Goal: Information Seeking & Learning: Learn about a topic

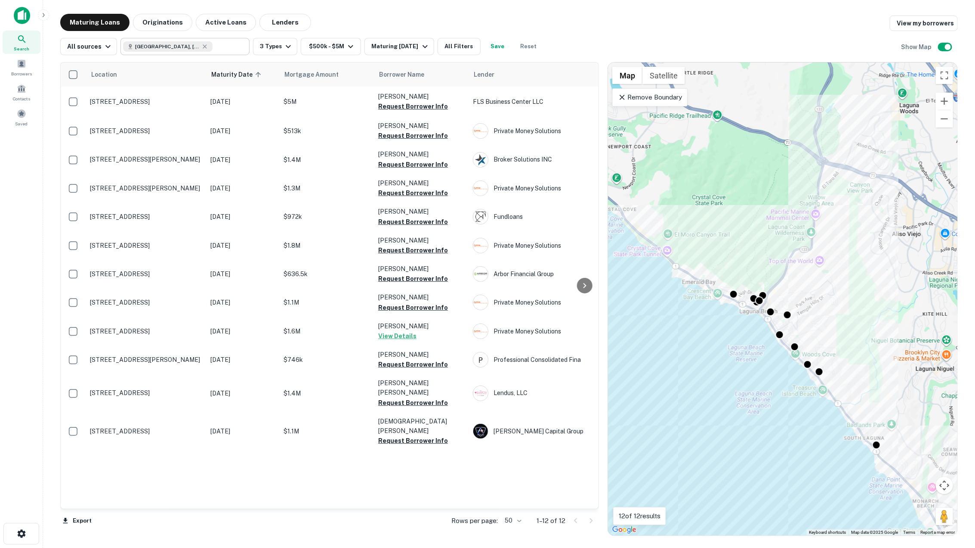
type input "**********"
click at [234, 48] on div "**********" at bounding box center [185, 46] width 129 height 16
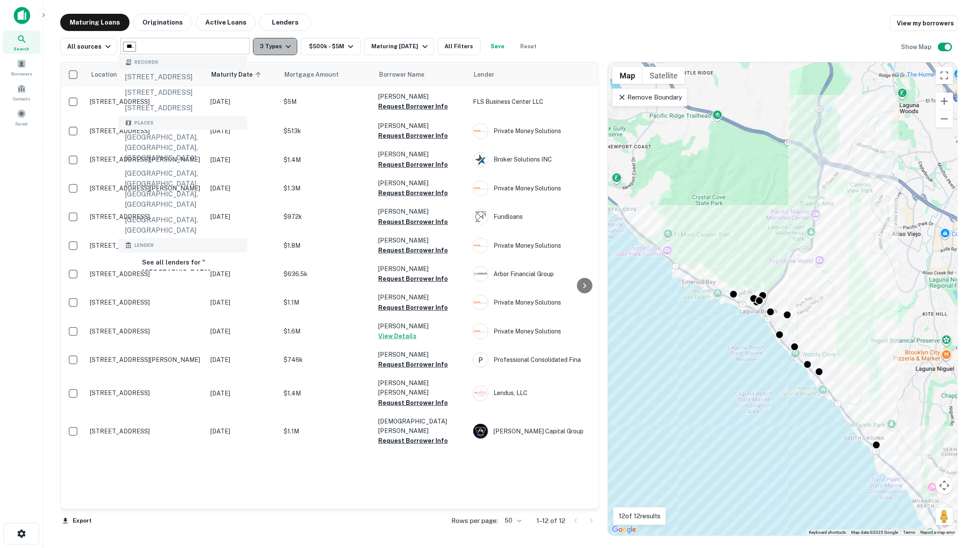
click at [270, 50] on button "3 Types" at bounding box center [275, 46] width 44 height 17
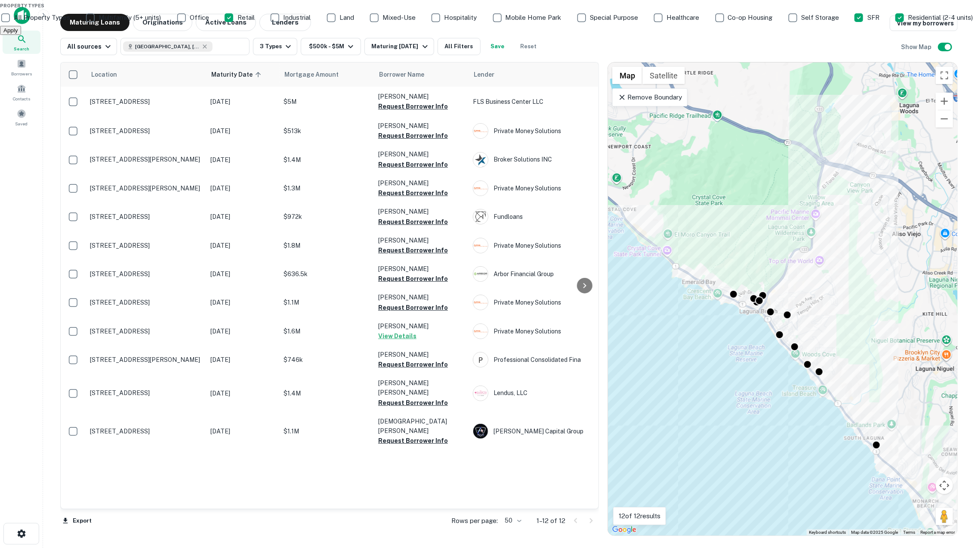
click at [909, 23] on p "Residential (2-4 units)" at bounding box center [942, 17] width 67 height 10
click at [854, 25] on div "SFR" at bounding box center [868, 17] width 28 height 15
click at [211, 25] on div "Office" at bounding box center [193, 17] width 35 height 15
click at [163, 23] on p "Multifamily (5+ units)" at bounding box center [131, 17] width 64 height 10
click at [211, 25] on div "Office" at bounding box center [193, 17] width 35 height 15
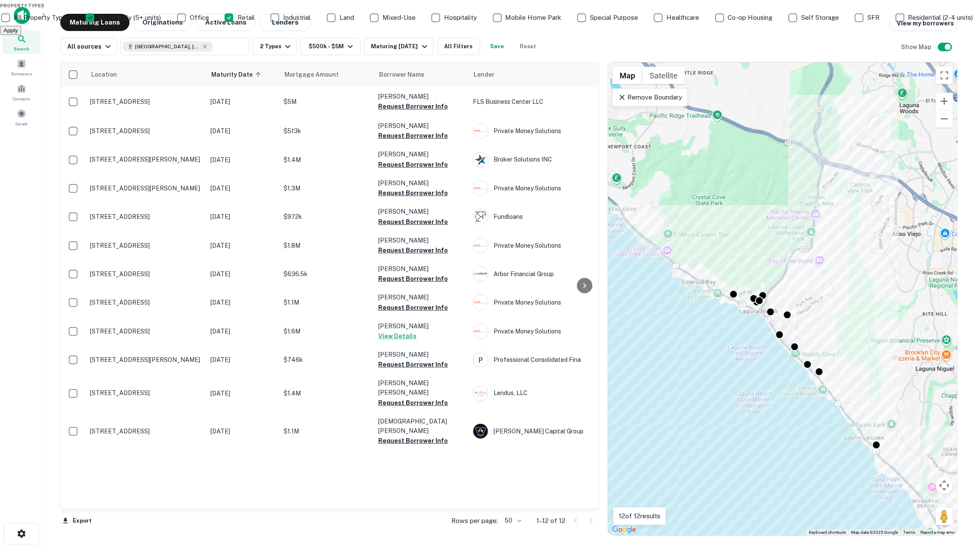
click at [283, 23] on p "Industrial" at bounding box center [297, 17] width 29 height 10
click at [21, 35] on button "Apply" at bounding box center [10, 30] width 21 height 9
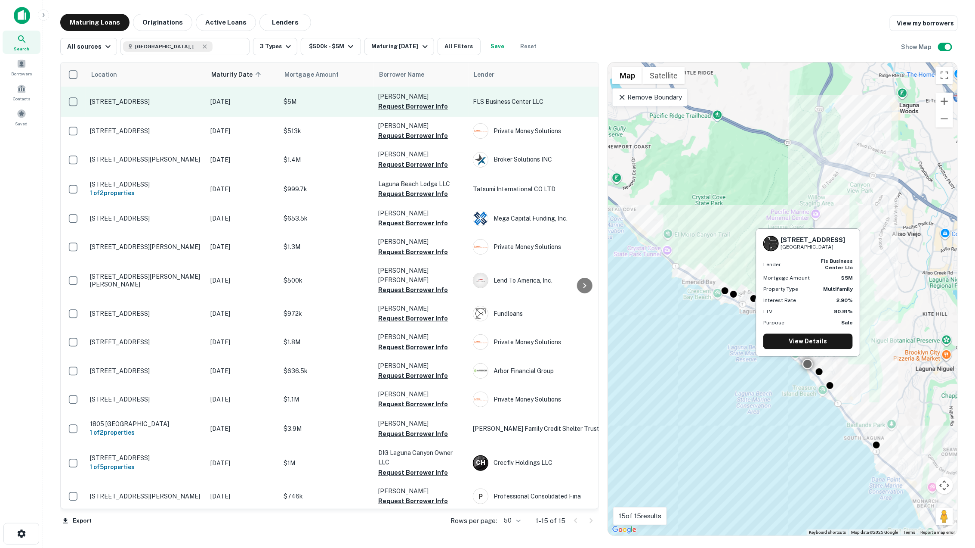
click at [174, 102] on p "2529 S Coast Hwy Laguna Beach, CA92651" at bounding box center [146, 102] width 112 height 8
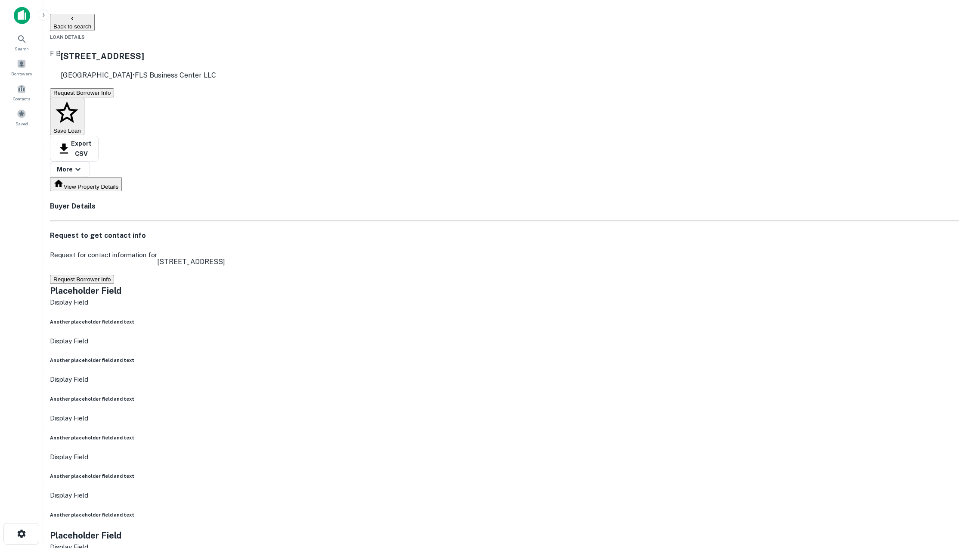
click at [95, 22] on button "Back to search" at bounding box center [72, 22] width 45 height 17
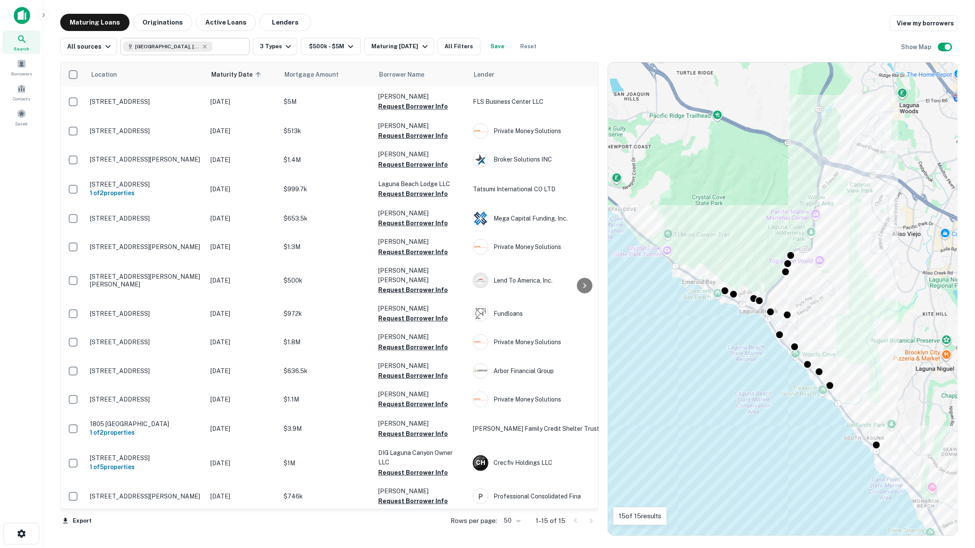
click at [191, 48] on div "Laguna Beach, CA, USA" at bounding box center [168, 46] width 90 height 10
type input "**********"
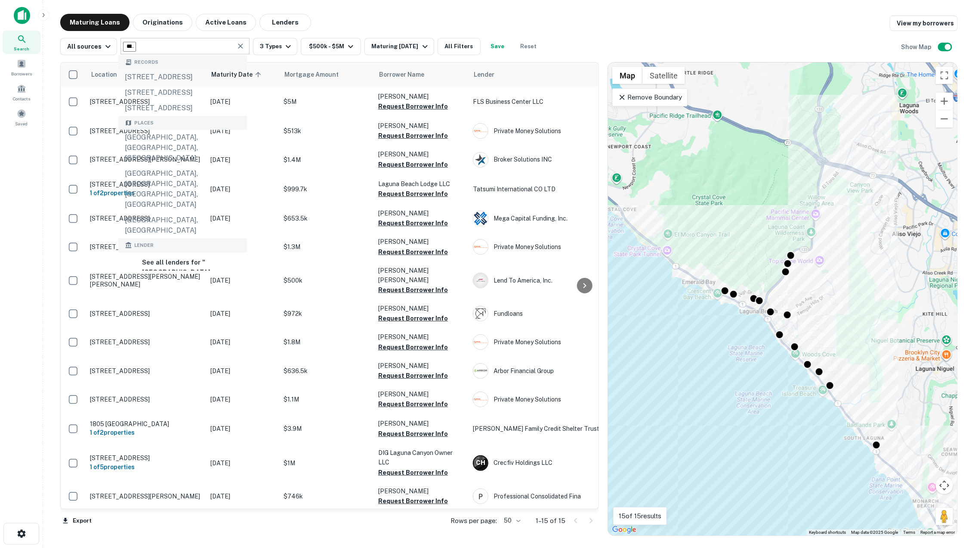
click at [136, 48] on input "**********" at bounding box center [129, 47] width 13 height 10
click at [239, 43] on icon "Clear" at bounding box center [240, 46] width 9 height 9
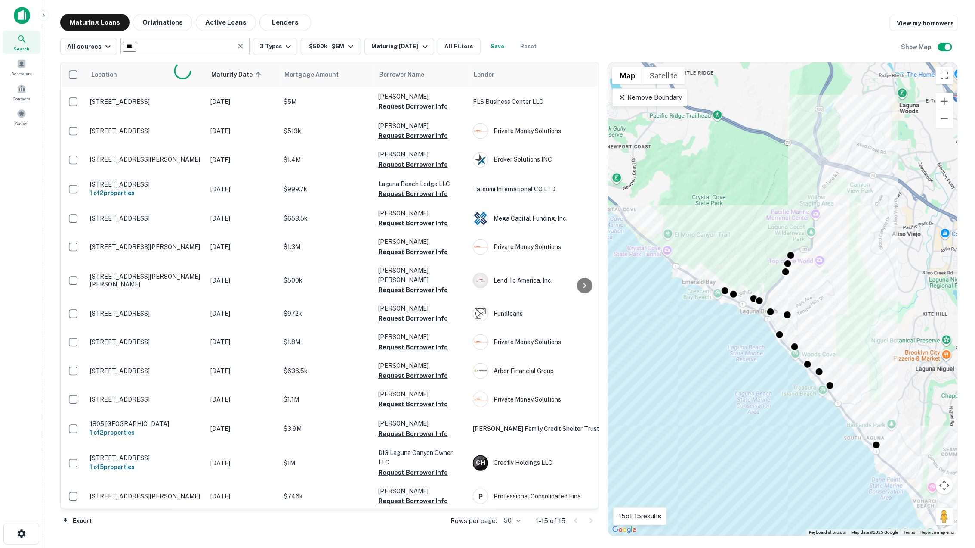
type input "******"
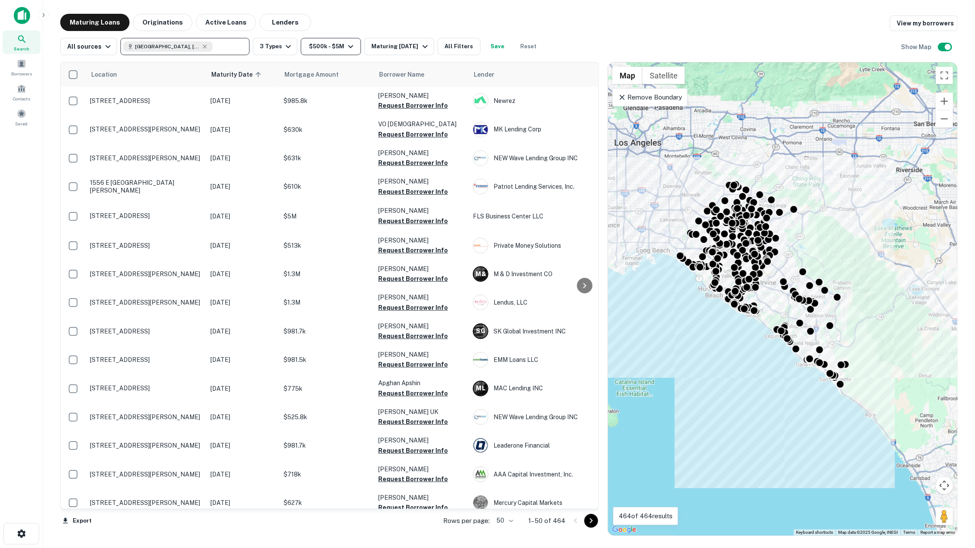
click at [328, 53] on button "$500k - $5M" at bounding box center [331, 46] width 60 height 17
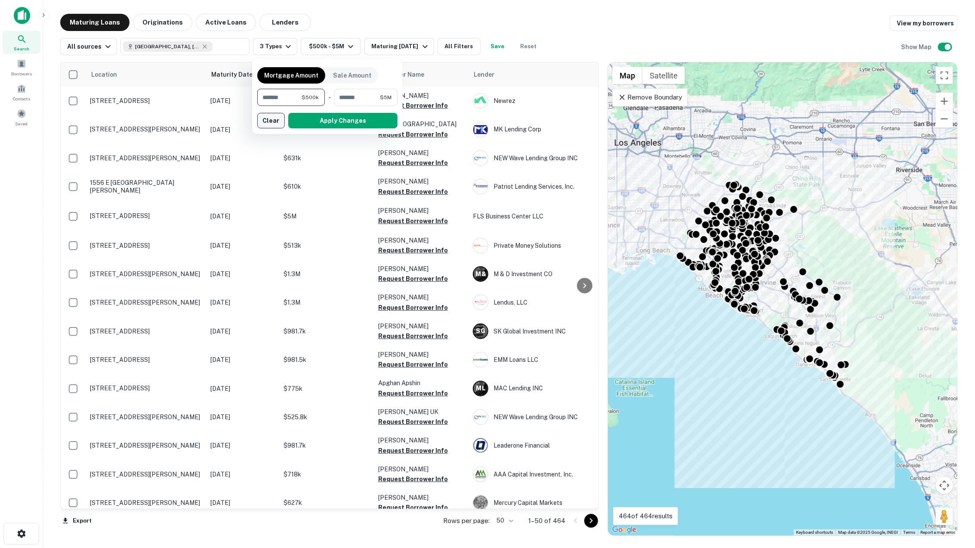
click at [278, 120] on button "Clear" at bounding box center [271, 120] width 28 height 15
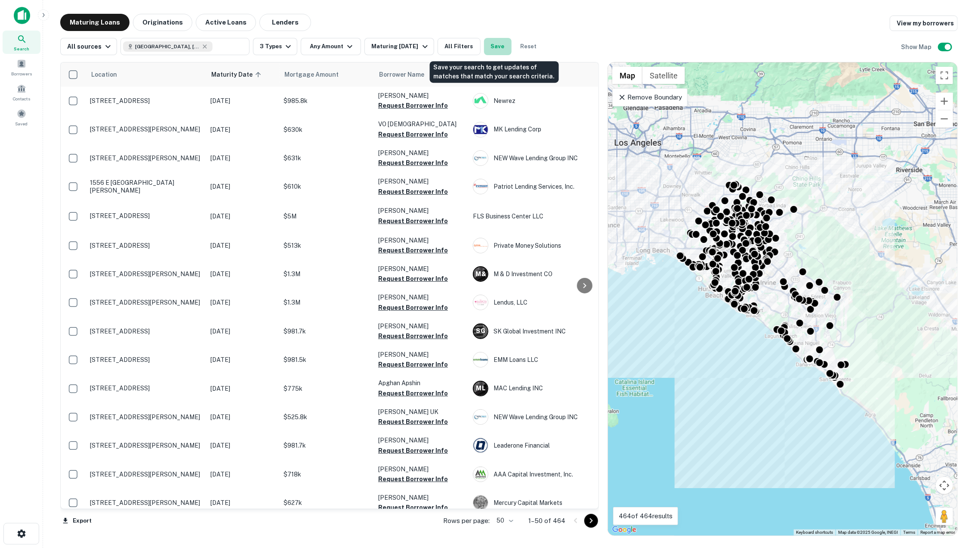
click at [496, 50] on button "Save" at bounding box center [498, 46] width 28 height 17
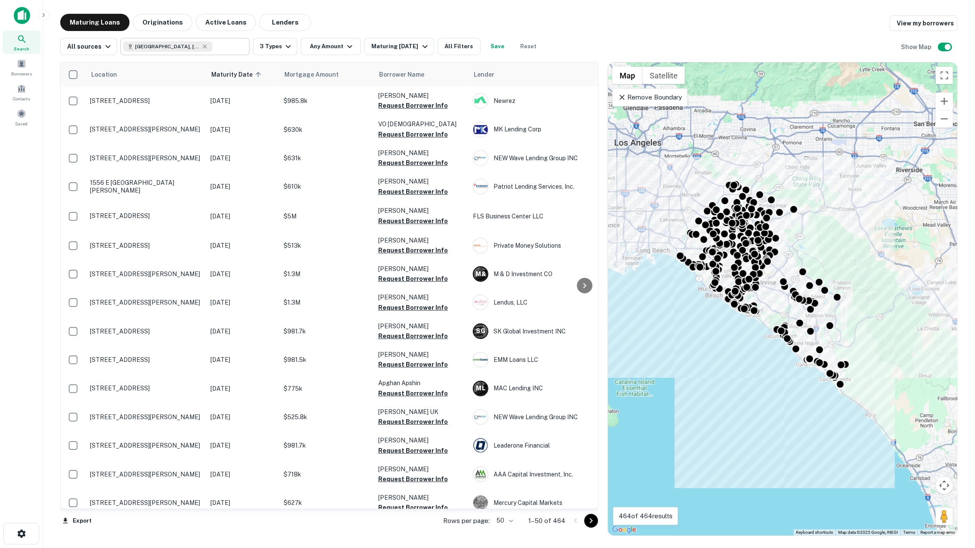
click at [223, 42] on input "text" at bounding box center [229, 46] width 33 height 12
type input "**********"
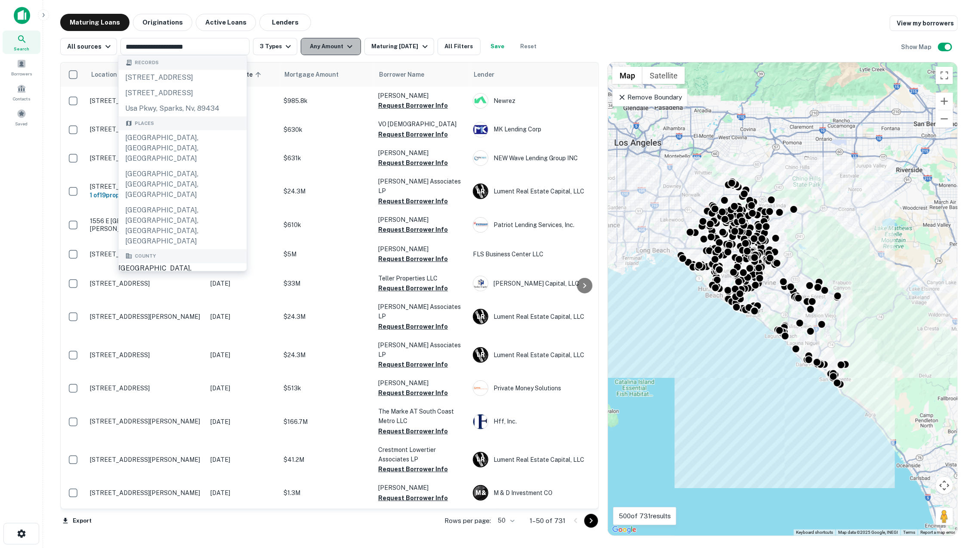
click at [345, 42] on icon "button" at bounding box center [350, 46] width 10 height 10
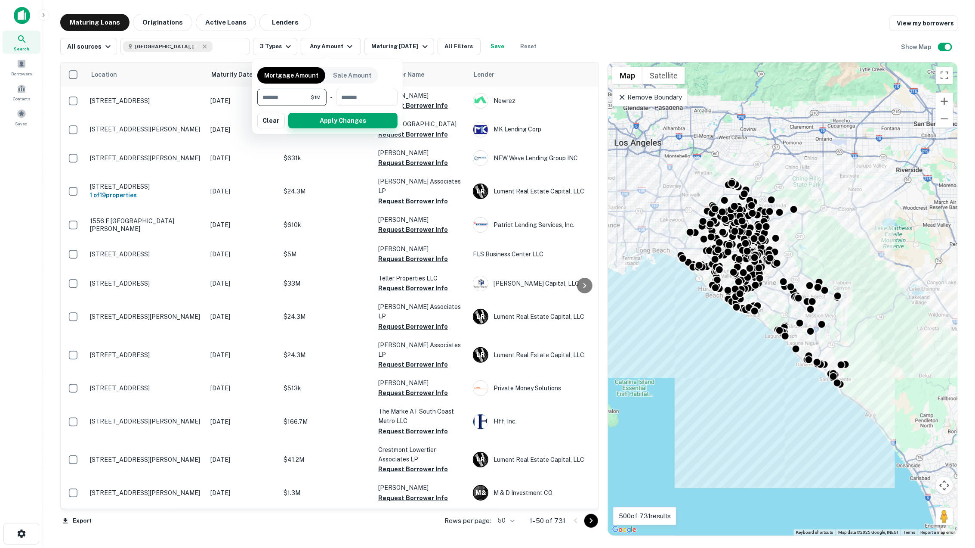
type input "*******"
click at [305, 127] on button "Apply Changes" at bounding box center [342, 120] width 109 height 15
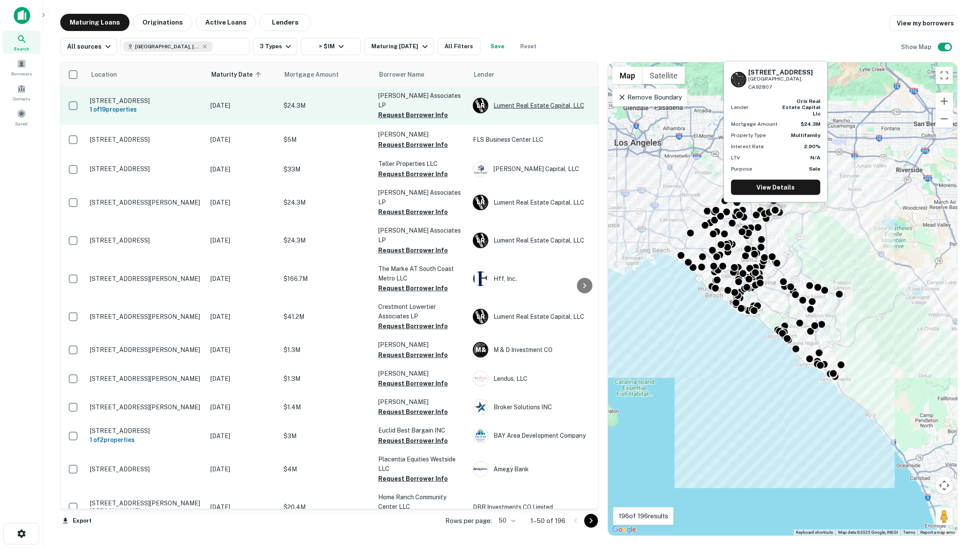
click at [551, 99] on div "L R Lument Real Estate Capital, LLC" at bounding box center [537, 105] width 129 height 15
click at [314, 103] on p "$24.3M" at bounding box center [327, 105] width 86 height 9
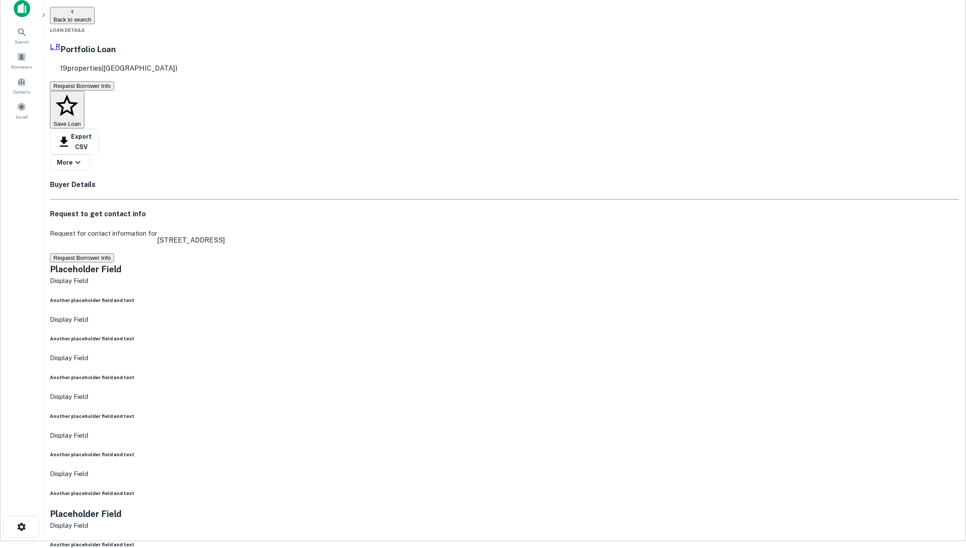
scroll to position [9, 0]
click at [114, 251] on button "Request Borrower Info" at bounding box center [82, 255] width 64 height 9
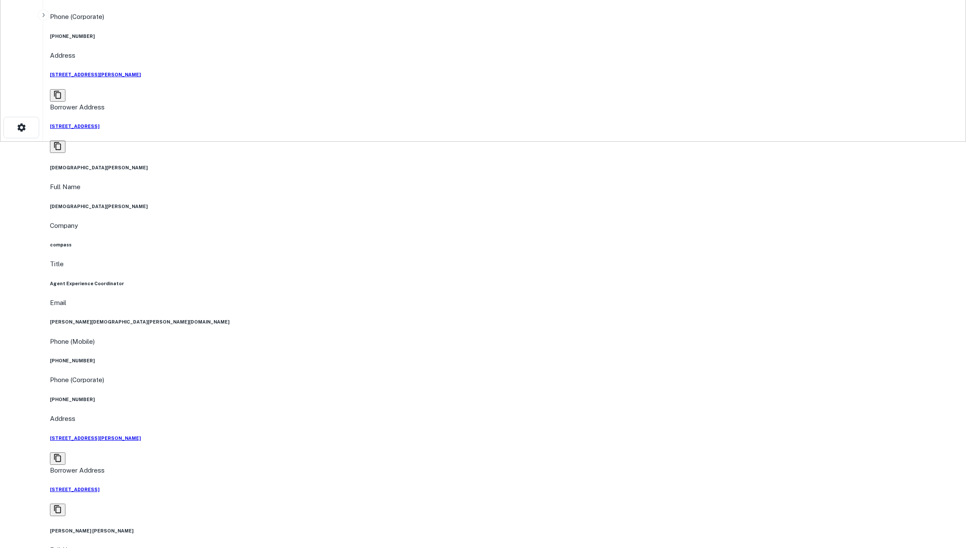
scroll to position [0, 0]
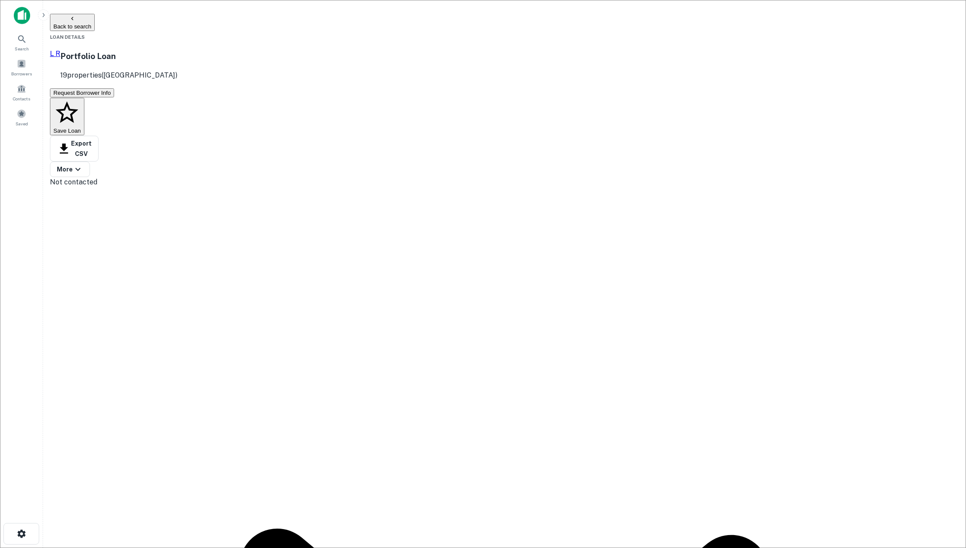
click at [95, 28] on button "Back to search" at bounding box center [72, 22] width 45 height 17
click at [95, 20] on button "Back to search" at bounding box center [72, 22] width 45 height 17
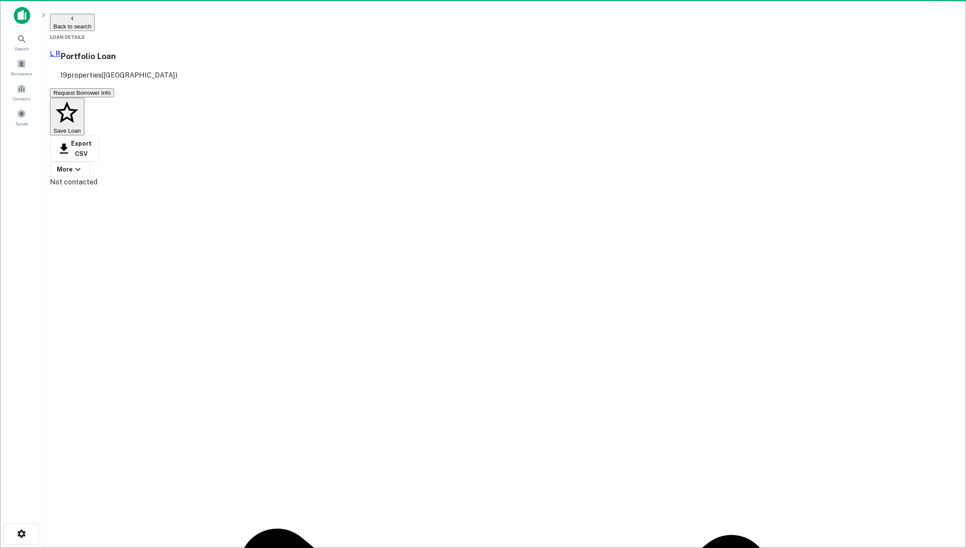
click at [95, 20] on button "Back to search" at bounding box center [72, 22] width 45 height 17
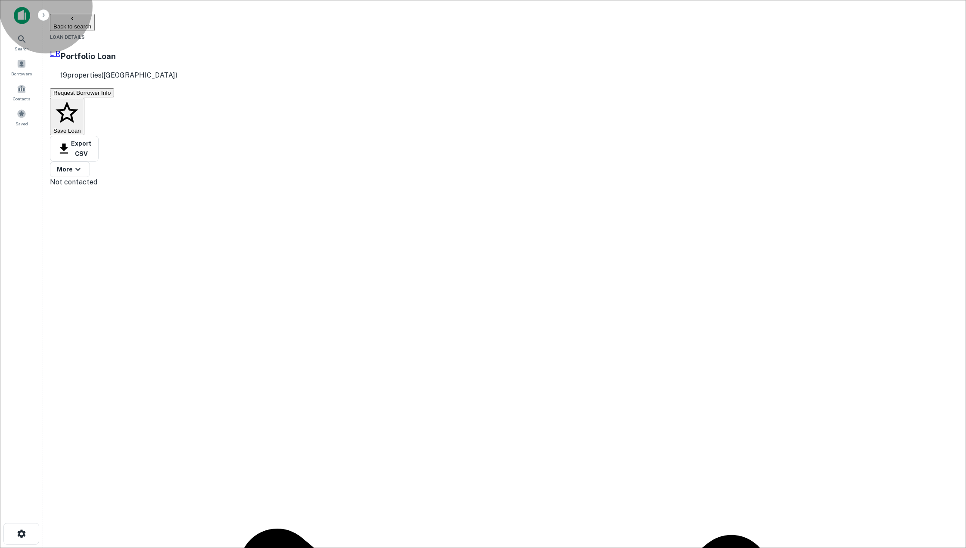
click at [95, 20] on button "Back to search" at bounding box center [72, 22] width 45 height 17
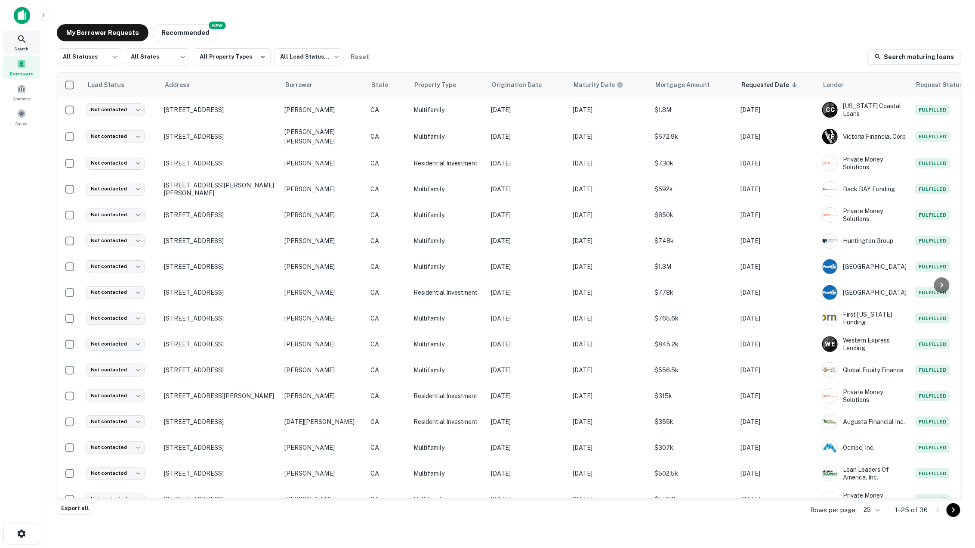
click at [25, 43] on icon at bounding box center [22, 39] width 10 height 10
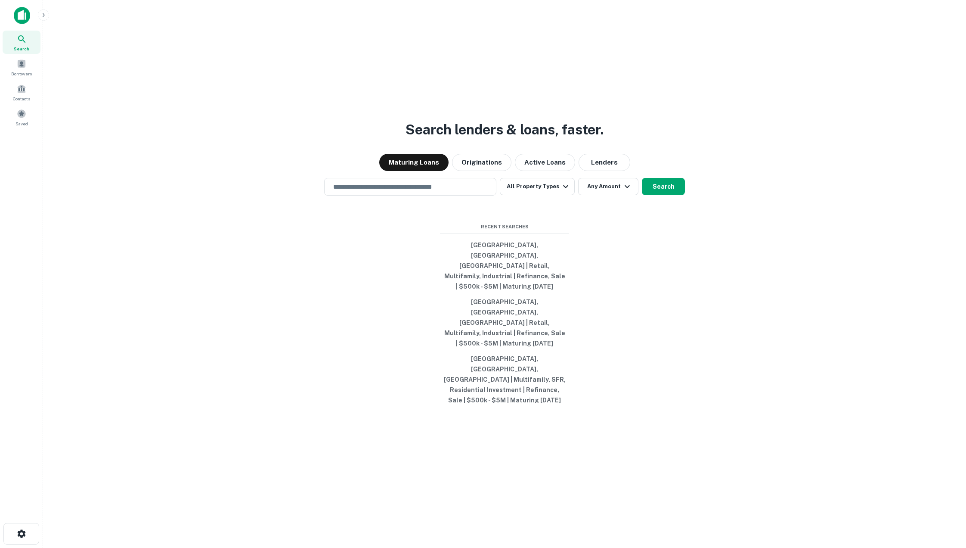
click at [456, 232] on div "Search lenders & loans, faster. Maturing Loans Originations Active Loans Lender…" at bounding box center [504, 295] width 909 height 548
click at [456, 195] on div "​" at bounding box center [410, 187] width 172 height 18
click at [624, 299] on div "Search lenders & loans, faster. Maturing Loans Originations Active Loans Lender…" at bounding box center [504, 295] width 909 height 548
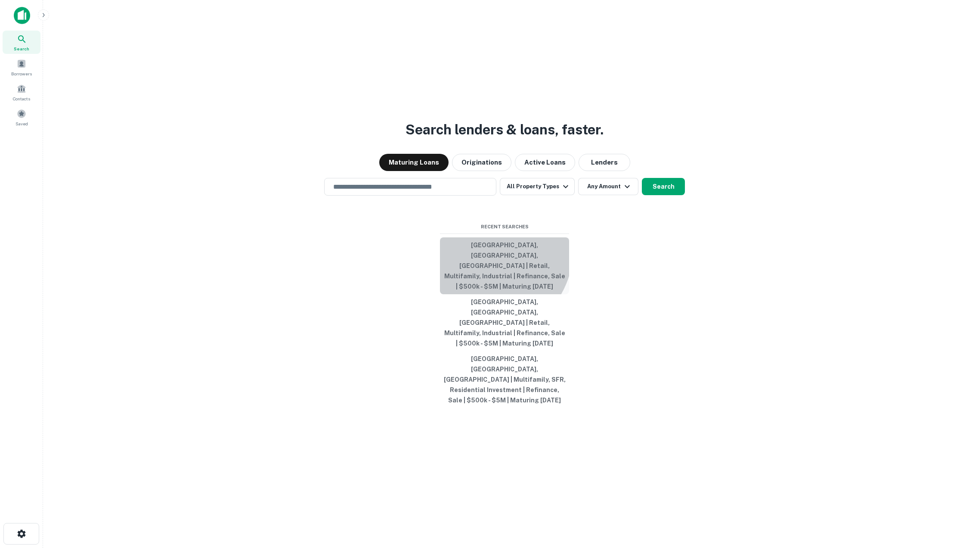
click at [480, 279] on button "Orange County, CA, USA | Retail, Multifamily, Industrial | Refinance, Sale | $5…" at bounding box center [504, 265] width 129 height 57
type input "**********"
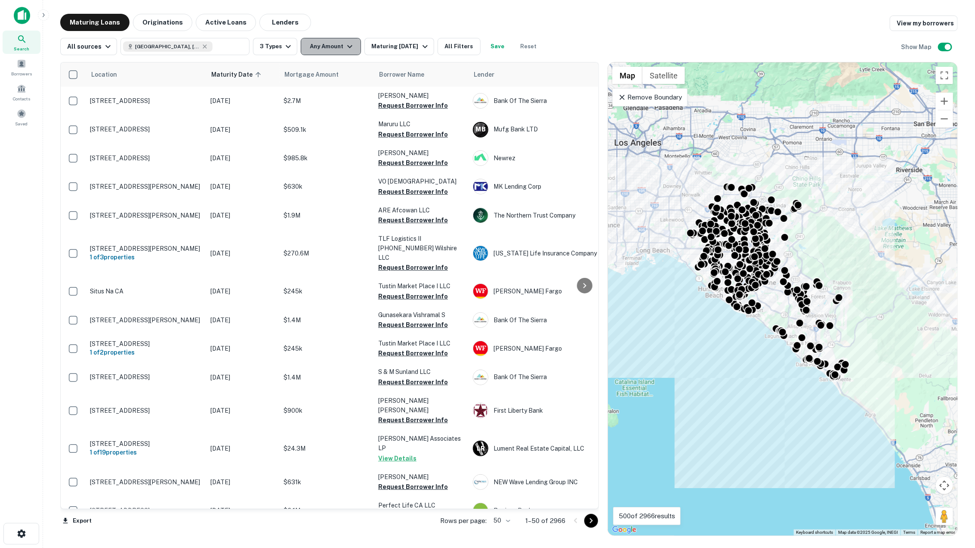
click at [338, 42] on button "Any Amount" at bounding box center [331, 46] width 60 height 17
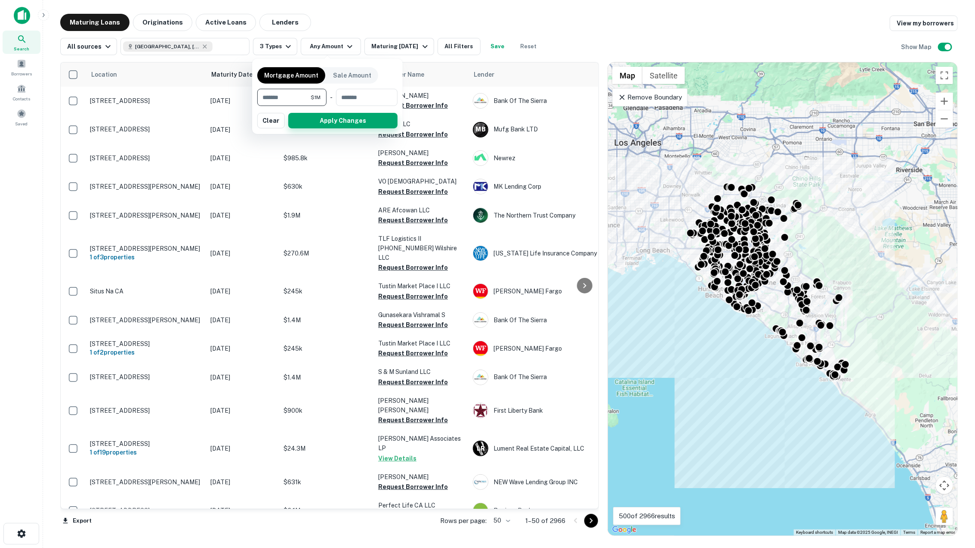
type input "*******"
click at [325, 116] on button "Apply Changes" at bounding box center [342, 120] width 109 height 15
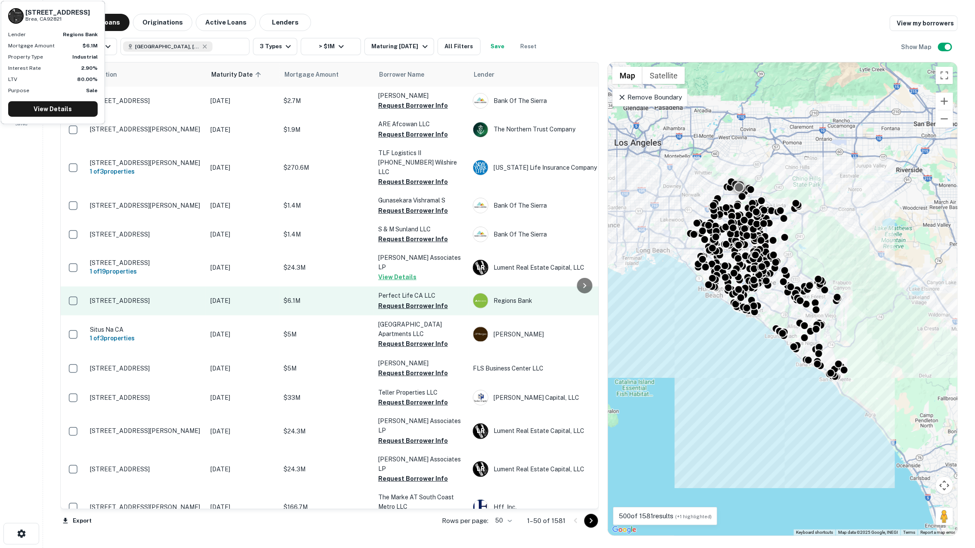
click at [173, 297] on p "1435 Pioneer St Brea, CA92821" at bounding box center [146, 301] width 112 height 8
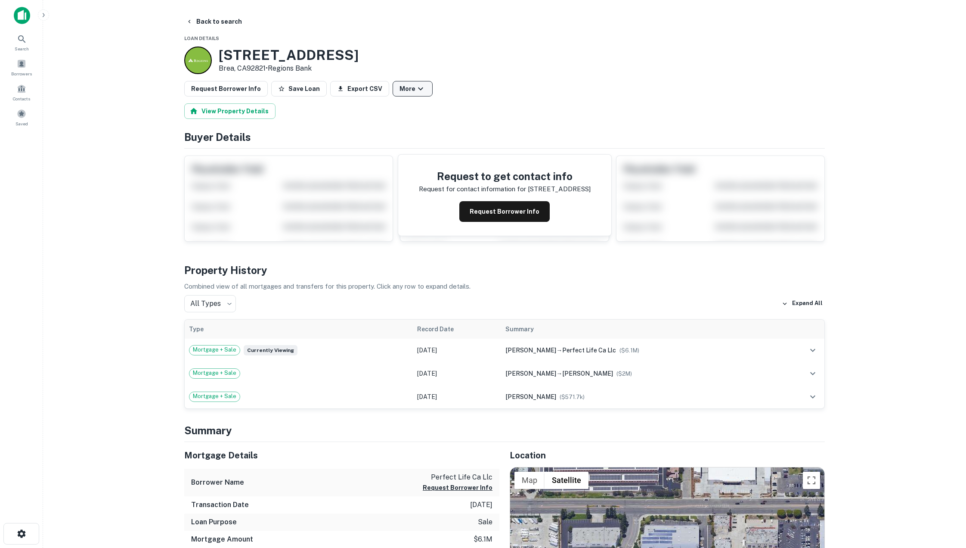
click at [415, 85] on icon "button" at bounding box center [420, 89] width 10 height 10
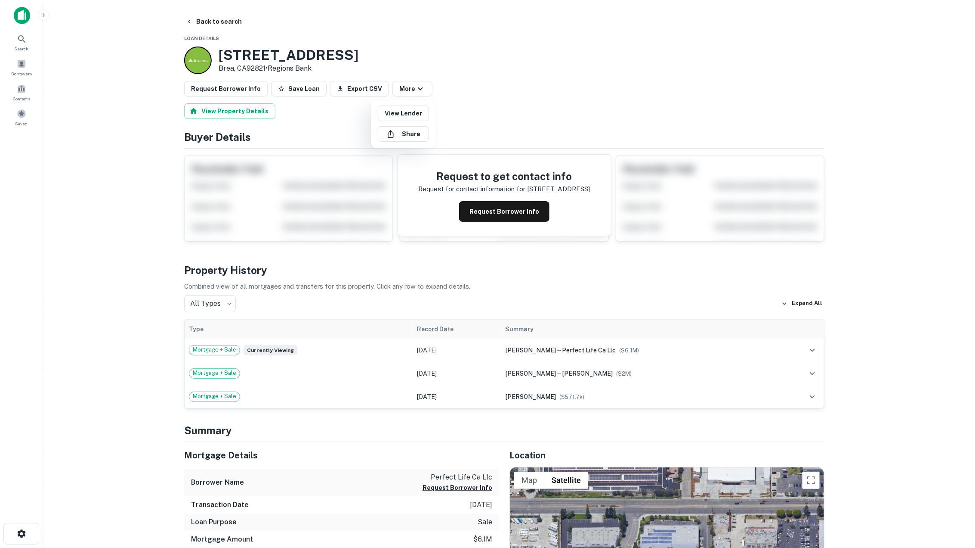
click at [415, 85] on div at bounding box center [487, 274] width 975 height 548
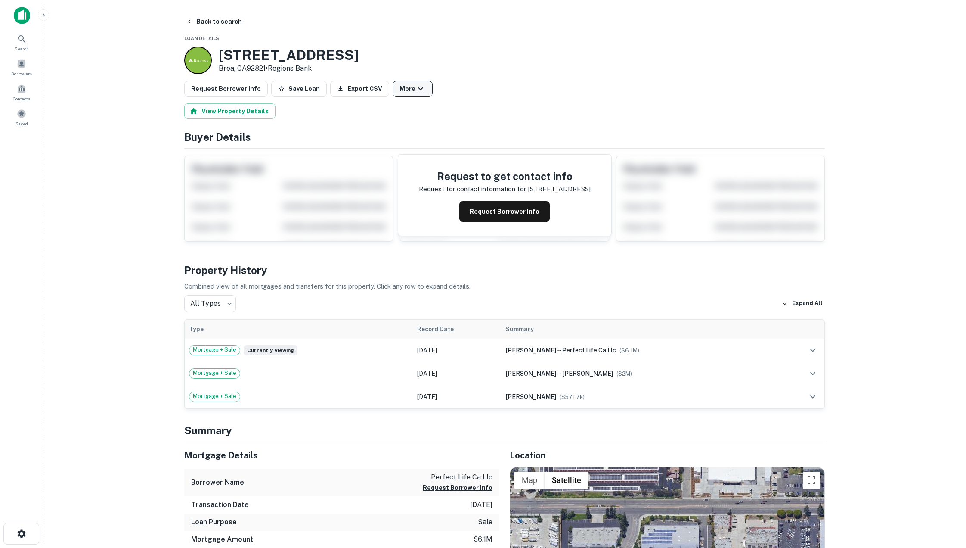
click at [415, 85] on icon "button" at bounding box center [420, 89] width 10 height 10
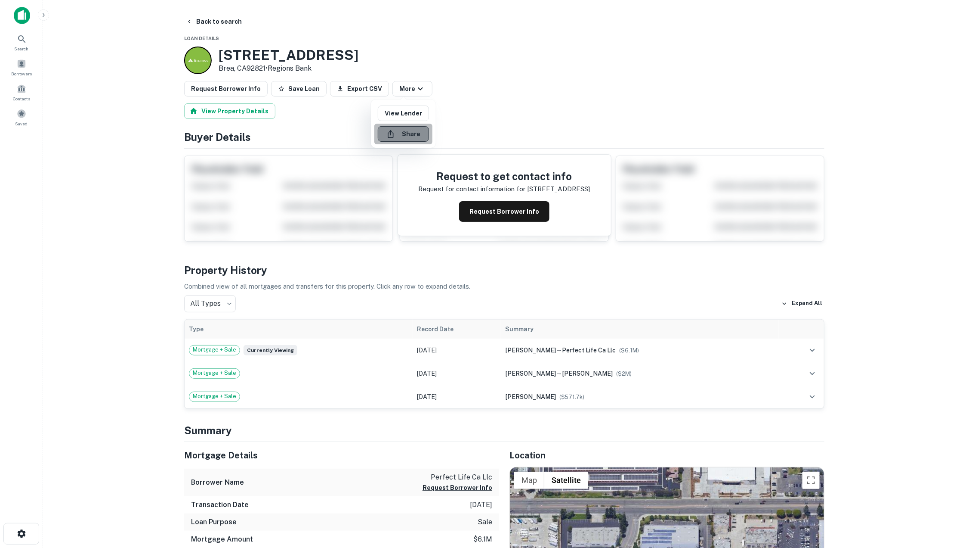
click at [412, 135] on button "Share" at bounding box center [403, 133] width 51 height 15
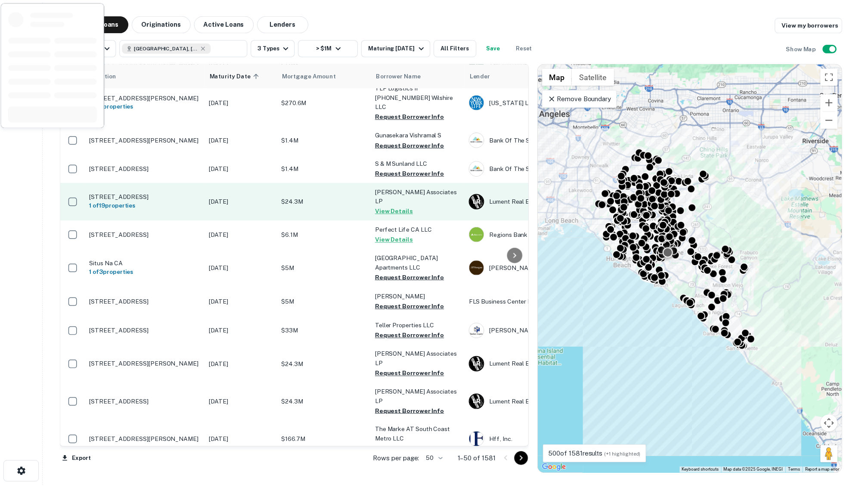
scroll to position [115, 0]
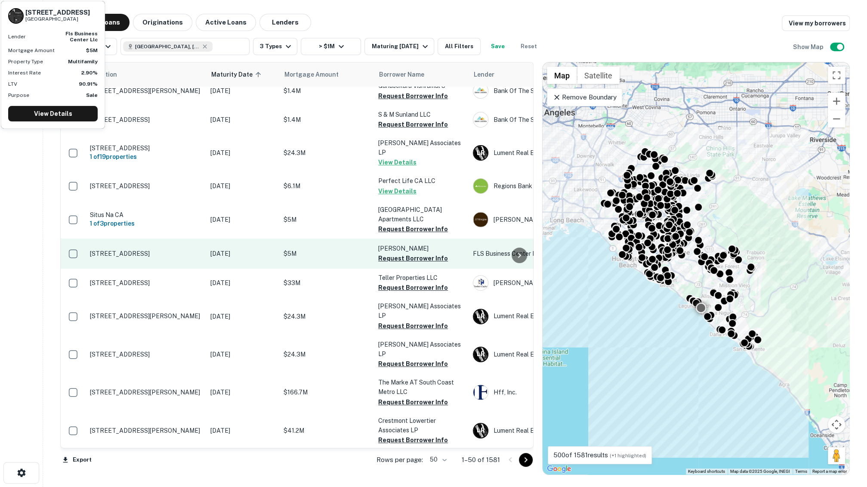
click at [311, 249] on p "$5M" at bounding box center [327, 253] width 86 height 9
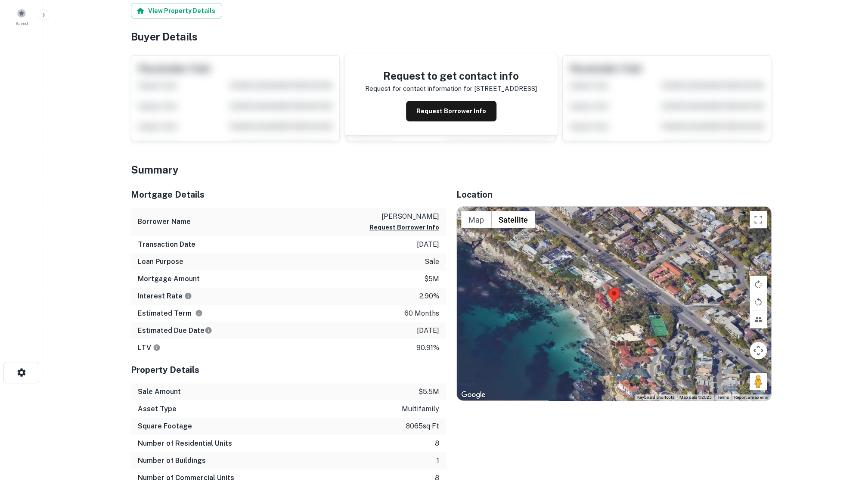
scroll to position [102, 0]
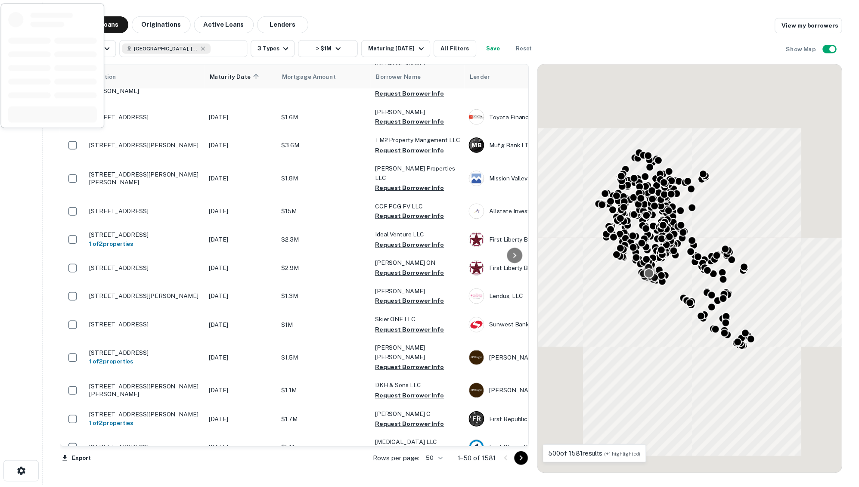
scroll to position [633, 0]
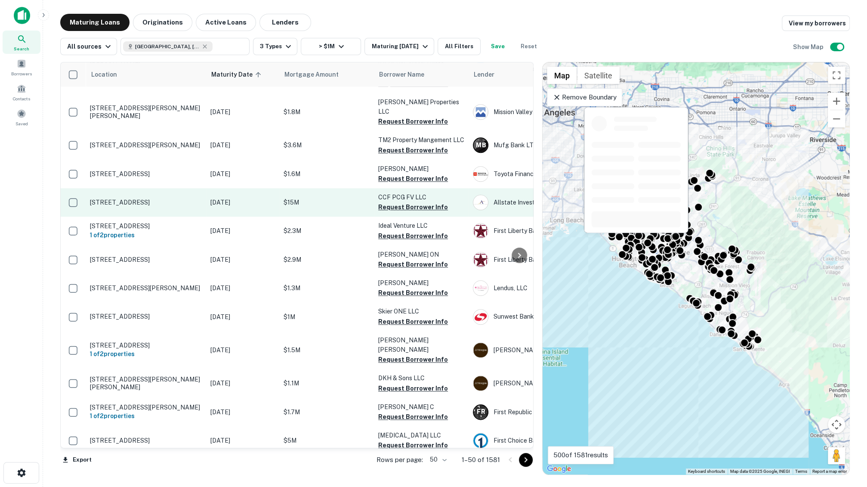
click at [331, 188] on td "$15M" at bounding box center [326, 202] width 95 height 28
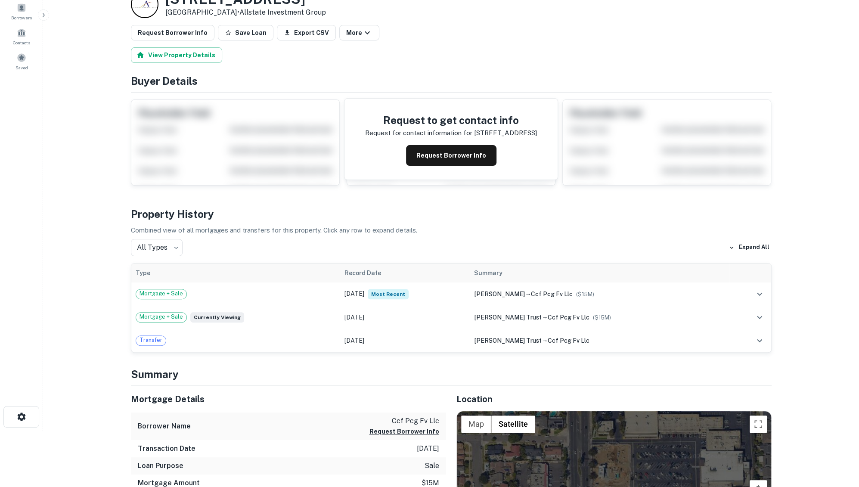
scroll to position [23, 0]
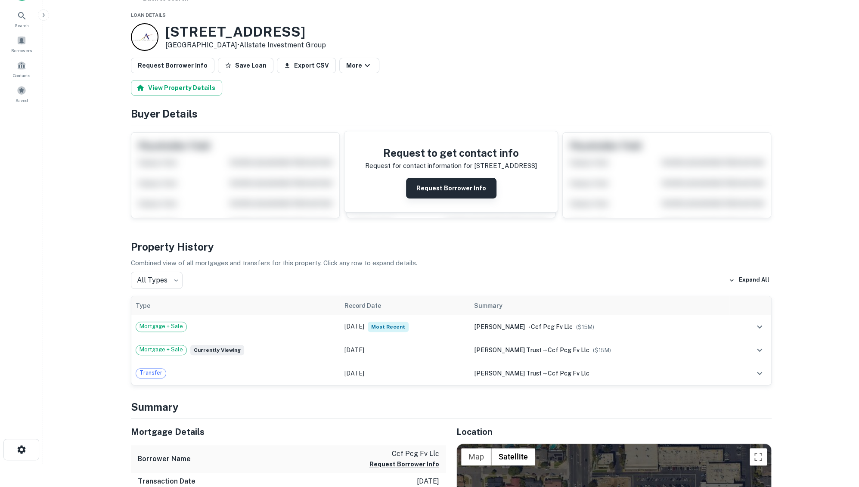
click at [458, 184] on button "Request Borrower Info" at bounding box center [451, 188] width 90 height 21
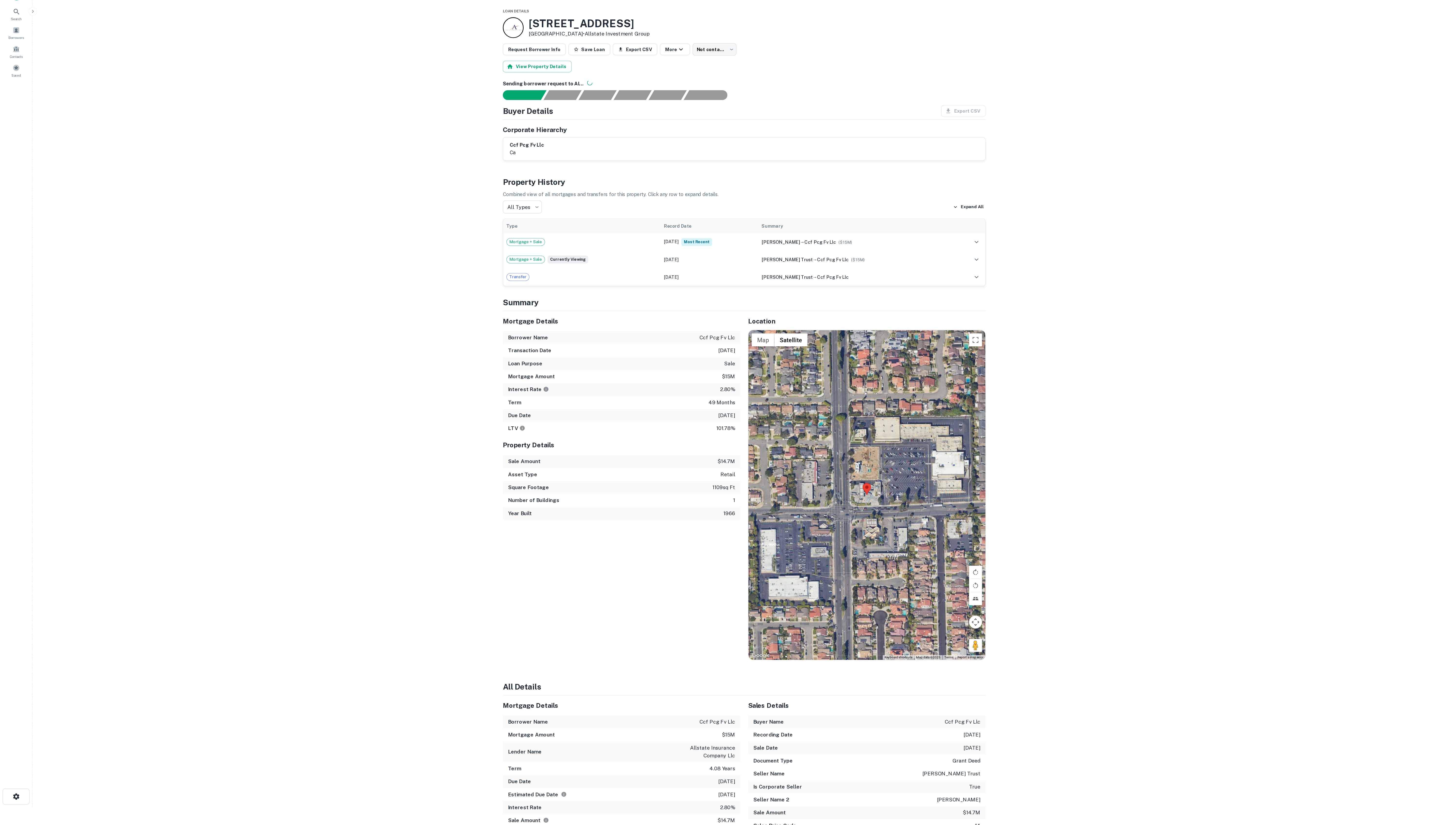
scroll to position [14, 0]
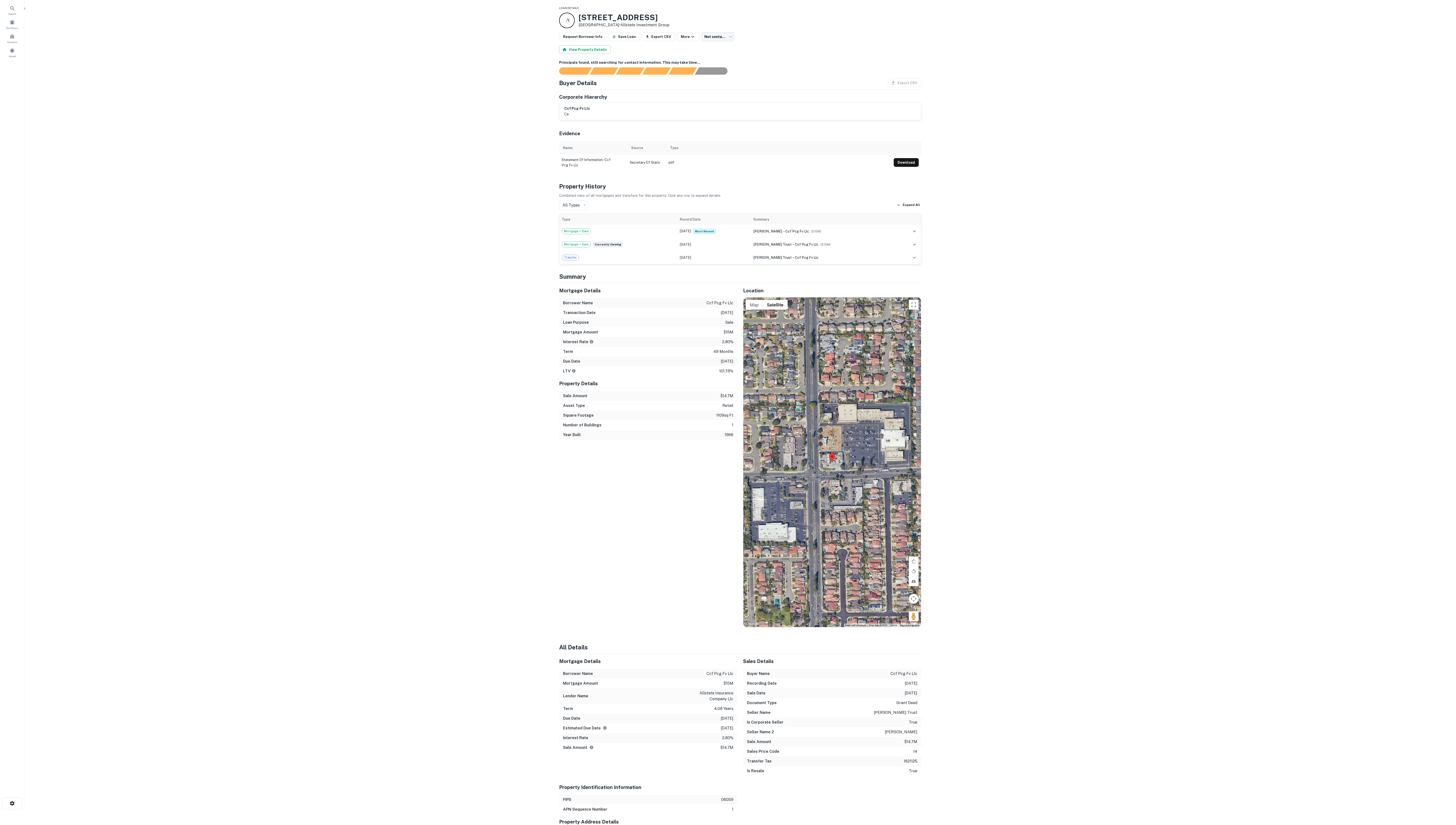
click at [546, 84] on div "Buyer Details Export CSV" at bounding box center [740, 82] width 362 height 8
click at [546, 69] on div "Documents found, AI parsing details..." at bounding box center [630, 70] width 28 height 7
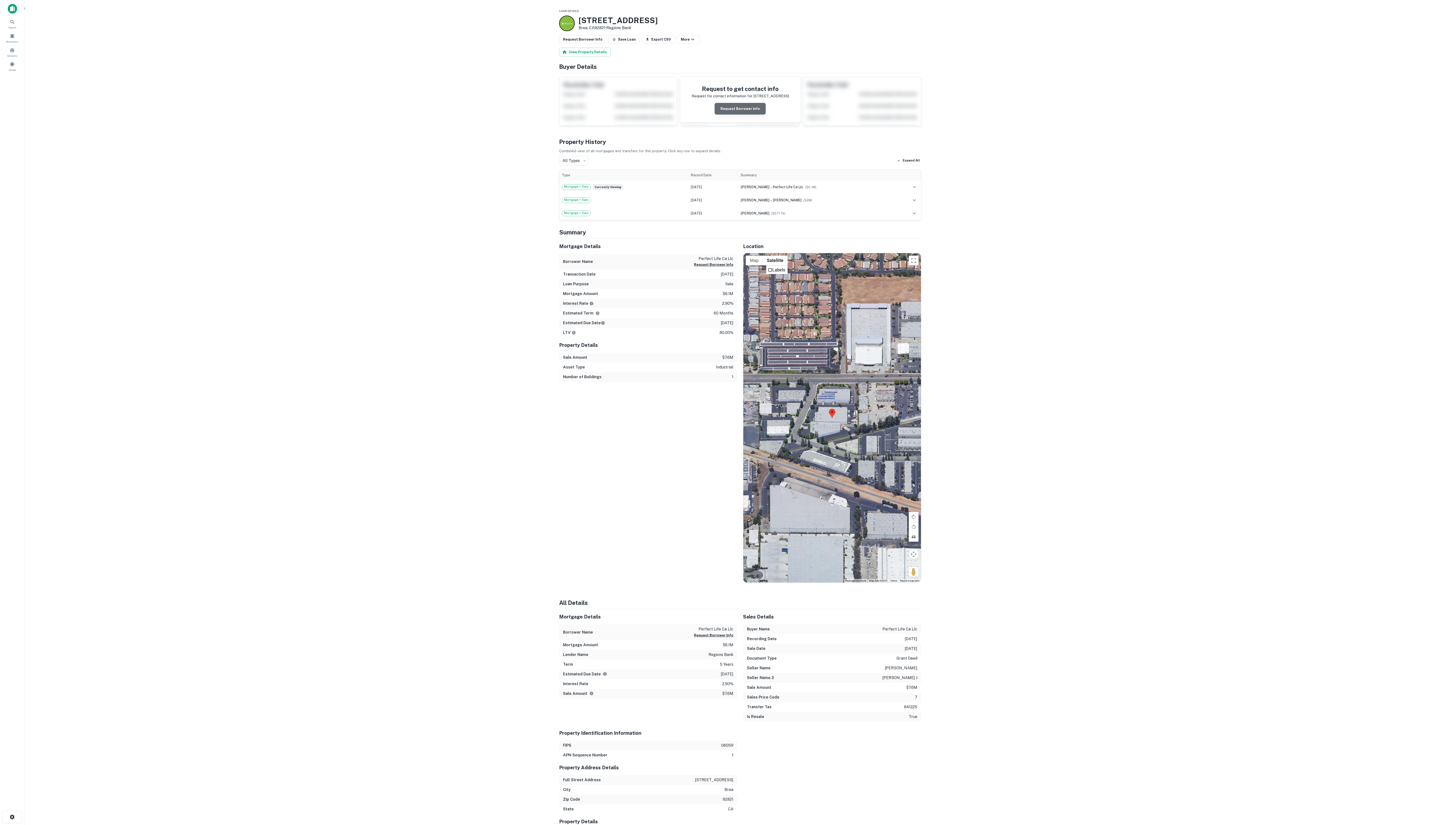
click at [546, 112] on button "Request Borrower Info" at bounding box center [740, 108] width 51 height 12
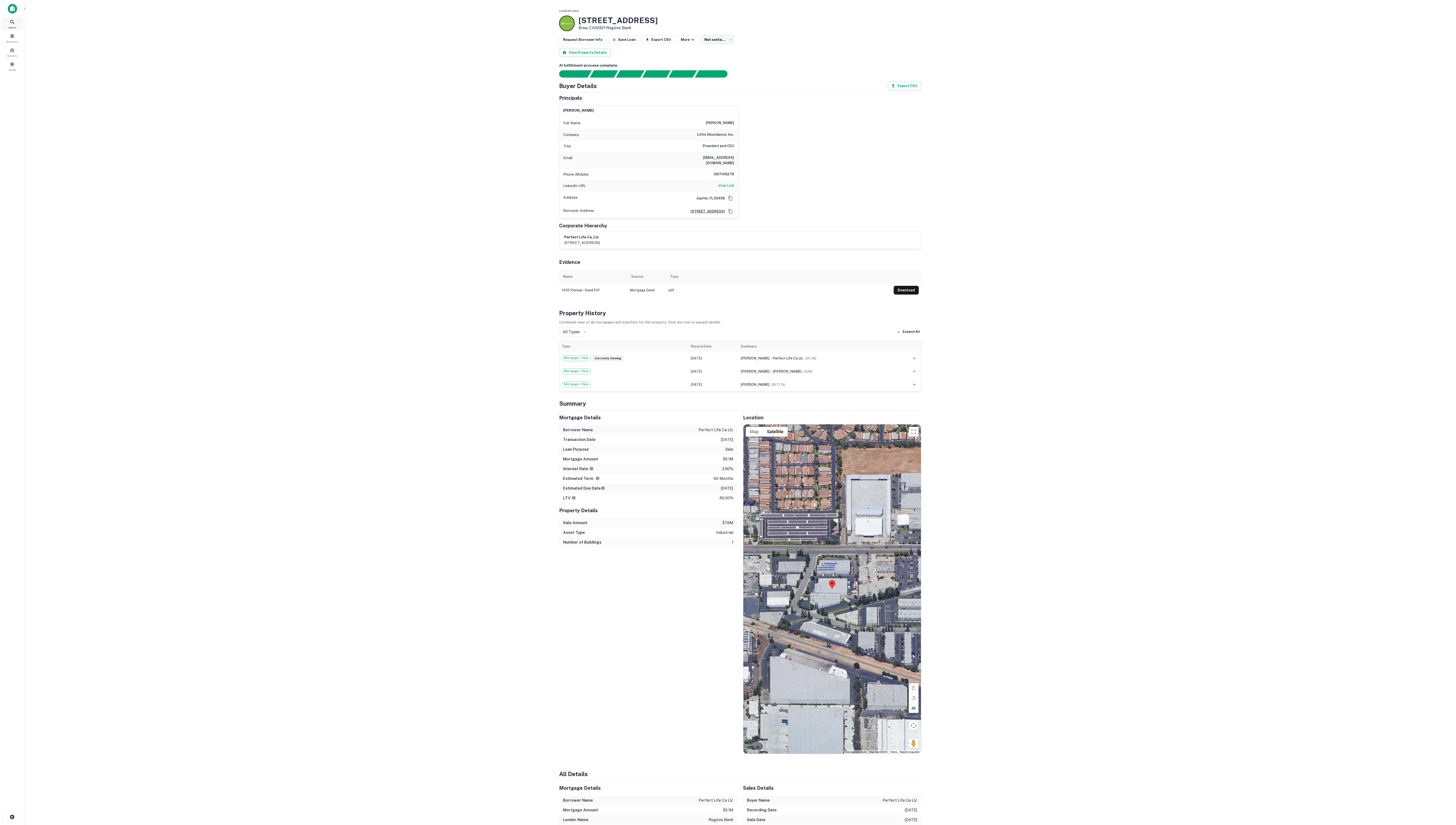
click at [14, 23] on icon at bounding box center [12, 21] width 4 height 4
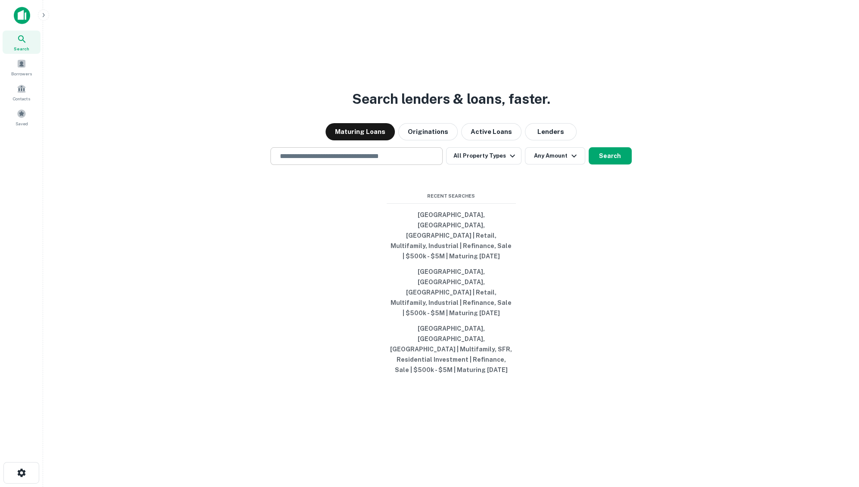
click at [388, 165] on div "​" at bounding box center [356, 156] width 172 height 18
type input "**********"
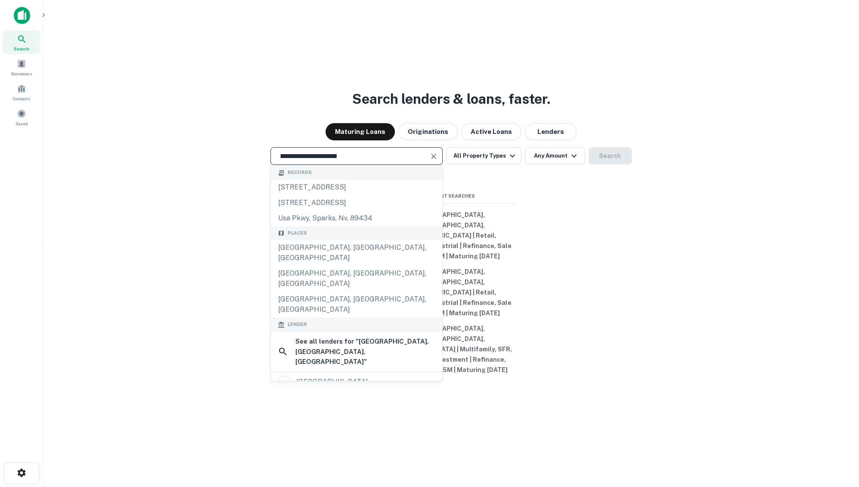
click at [567, 234] on div "**********" at bounding box center [451, 264] width 802 height 487
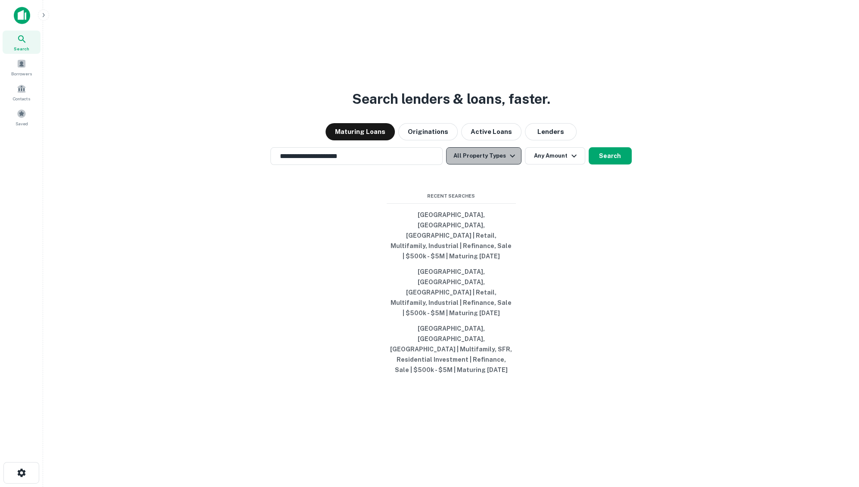
click at [499, 164] on button "All Property Types" at bounding box center [483, 155] width 75 height 17
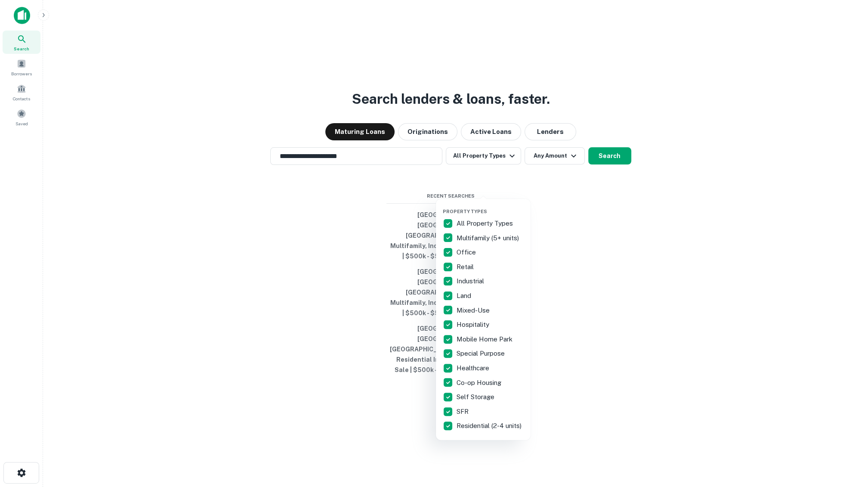
click at [495, 187] on div at bounding box center [433, 243] width 867 height 487
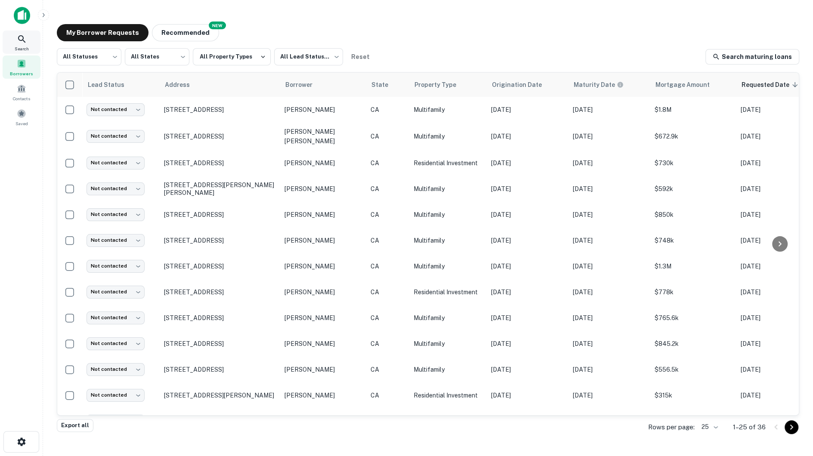
click at [15, 40] on div "Search" at bounding box center [22, 42] width 38 height 23
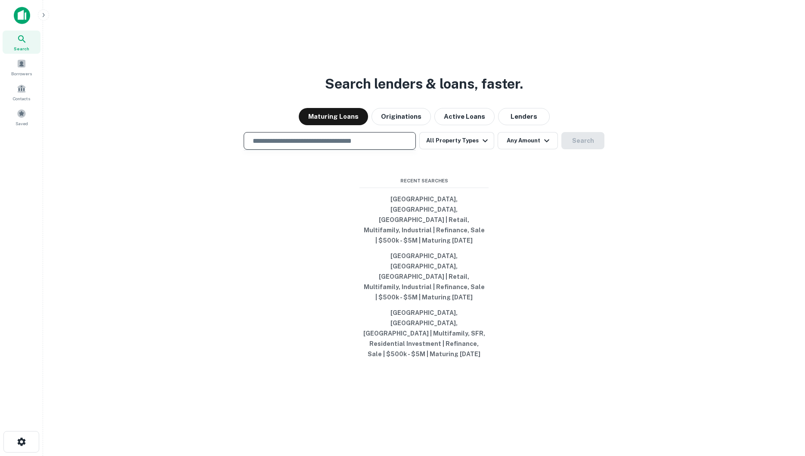
click at [349, 146] on input "text" at bounding box center [330, 141] width 164 height 10
click at [299, 60] on div "Search lenders & loans, faster. Maturing Loans Originations Active Loans Lender…" at bounding box center [424, 249] width 748 height 456
